Goal: Find specific page/section

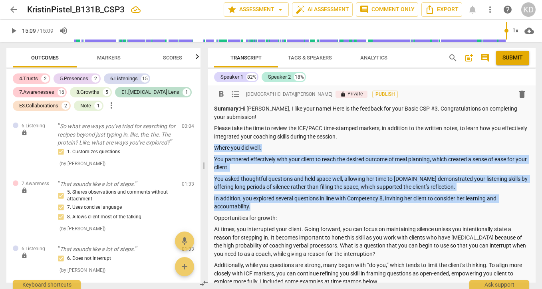
scroll to position [34, 0]
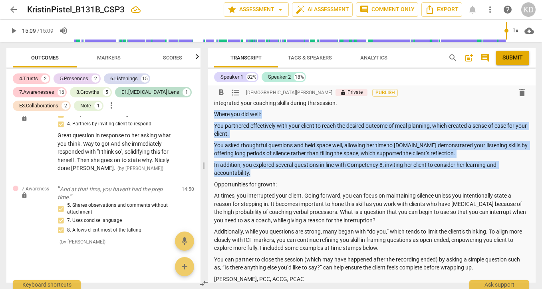
click at [12, 8] on span "arrow_back" at bounding box center [14, 10] width 10 height 10
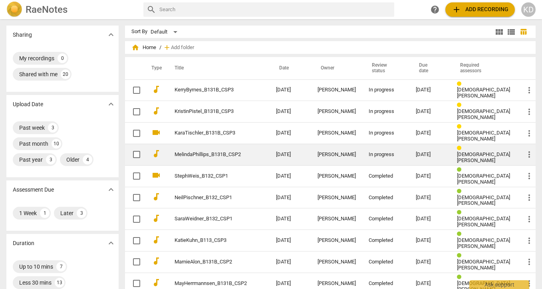
click at [214, 152] on link "MelindaPhillips_B131B_CSP2" at bounding box center [211, 155] width 73 height 6
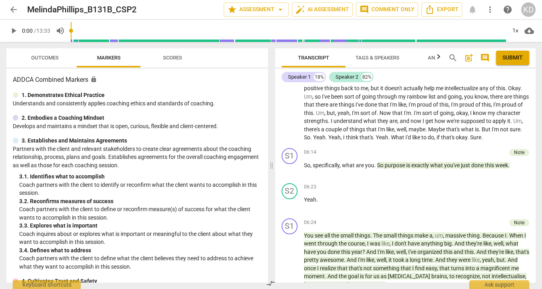
scroll to position [1224, 0]
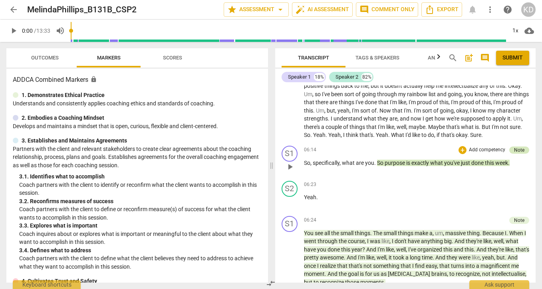
click at [517, 151] on div "Note" at bounding box center [519, 150] width 10 height 7
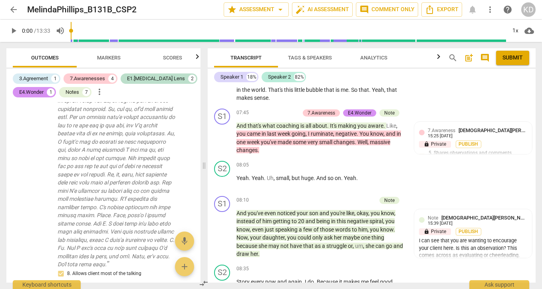
scroll to position [1686, 0]
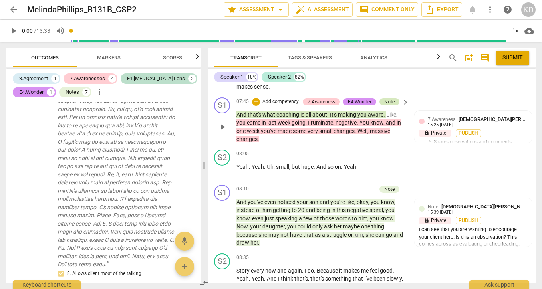
click at [389, 106] on div "Note" at bounding box center [389, 101] width 10 height 7
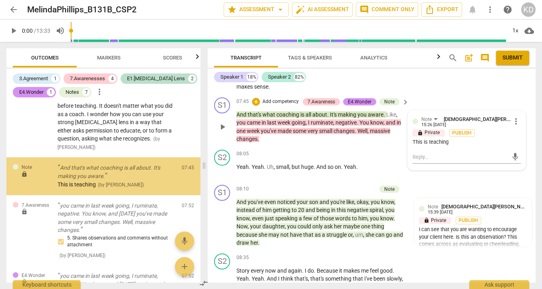
scroll to position [1098, 0]
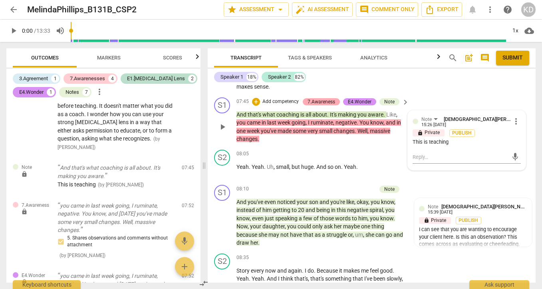
click at [321, 106] on div "7.Awareness" at bounding box center [322, 101] width 28 height 7
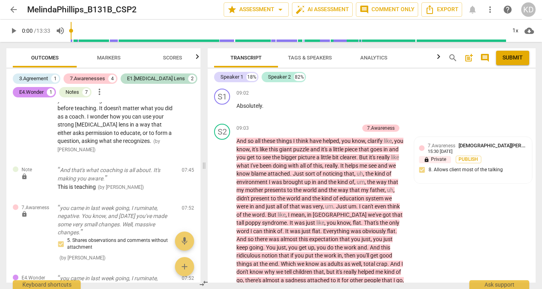
scroll to position [1981, 0]
click at [301, 170] on p "And so all these things I think have helped , you know , clarify like , you kno…" at bounding box center [321, 227] width 169 height 180
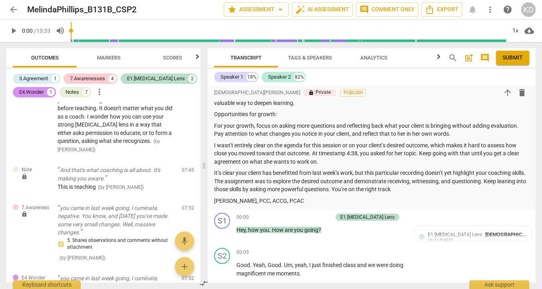
scroll to position [422, 0]
